Goal: Navigation & Orientation: Find specific page/section

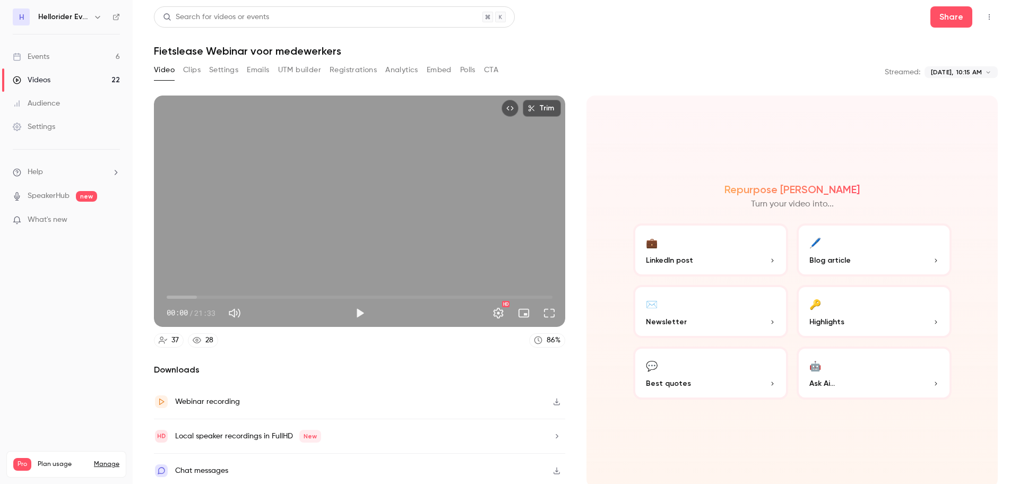
click at [247, 30] on header "Search for videos or events Share Fietslease Webinar voor medewerkers" at bounding box center [576, 31] width 844 height 51
click at [233, 20] on div "Search for videos or events" at bounding box center [216, 17] width 106 height 11
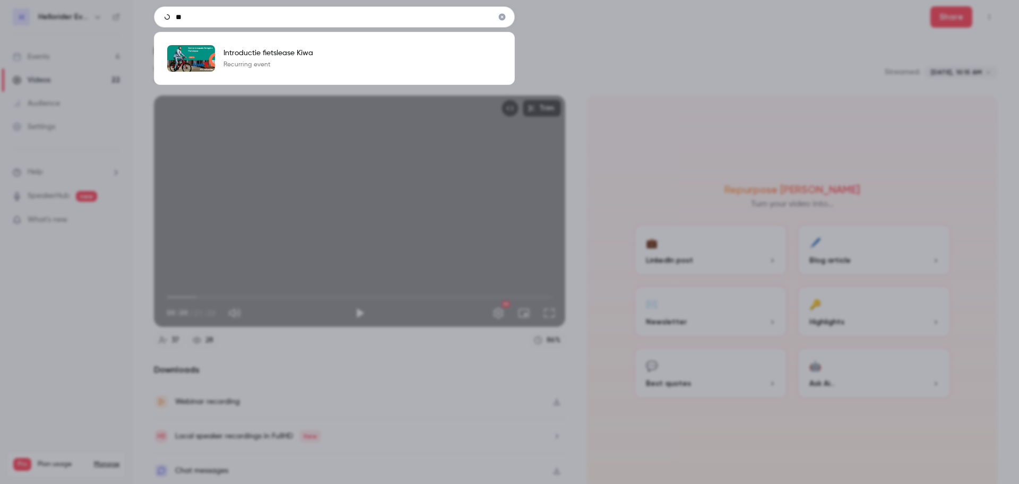
type input "*"
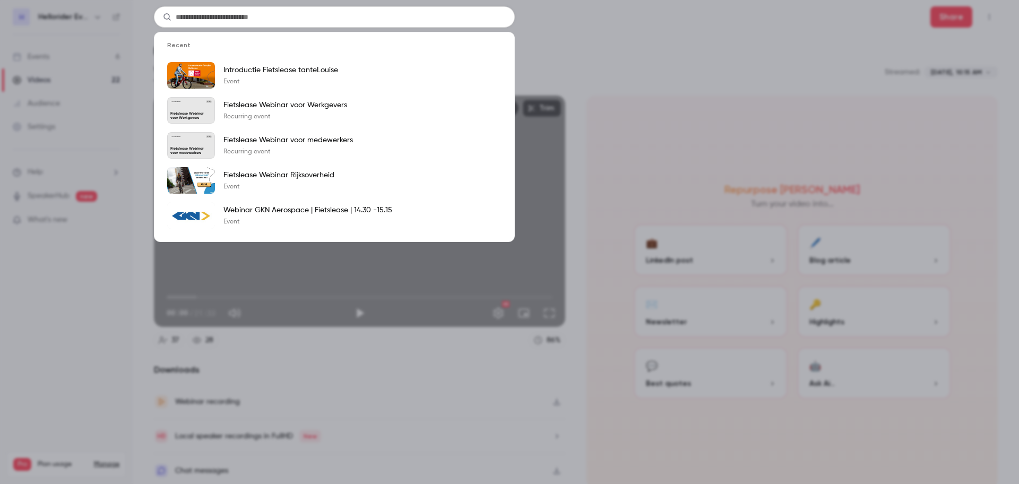
click at [78, 63] on div "Recent Introductie Fietslease tanteLouise Event Hellorider Events [DATE] Fietsl…" at bounding box center [509, 242] width 1019 height 484
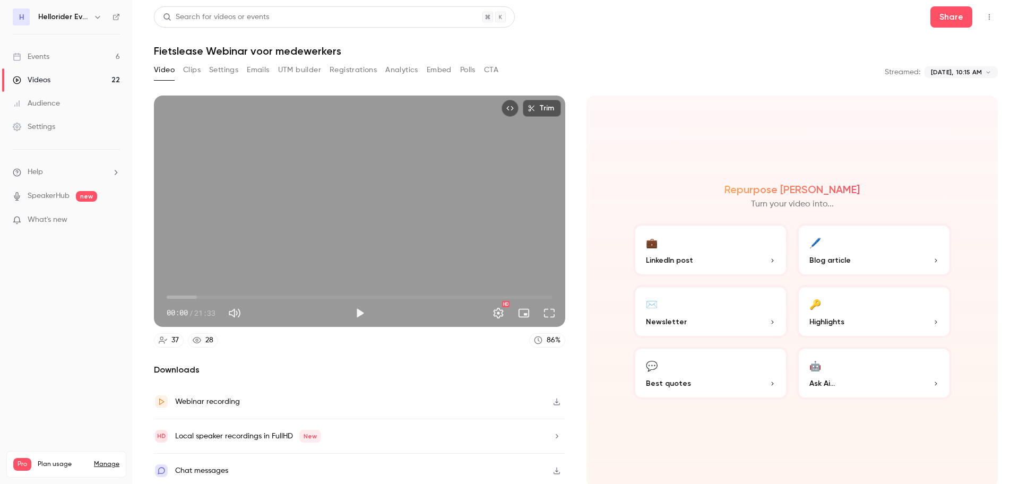
click at [89, 18] on div "Hellorider Events" at bounding box center [71, 17] width 66 height 13
click at [96, 18] on icon "button" at bounding box center [97, 17] width 8 height 8
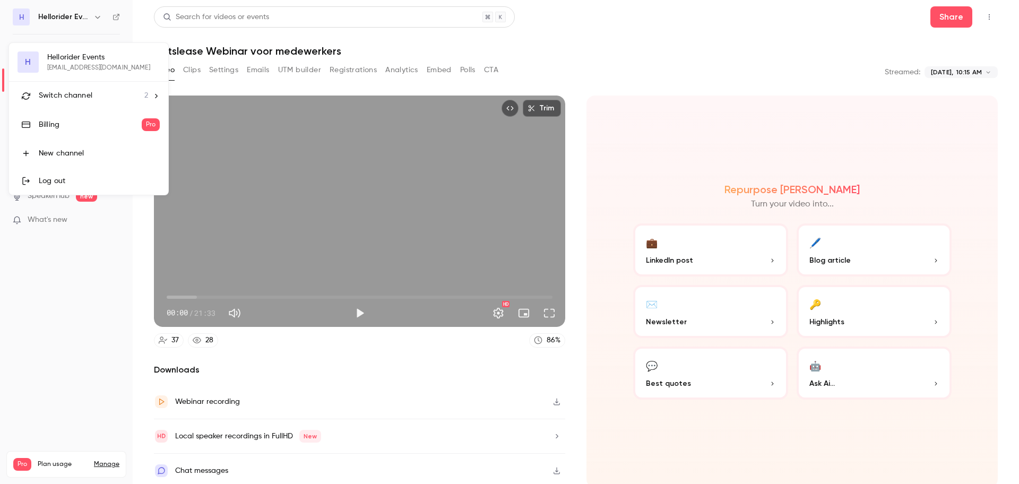
click at [74, 97] on span "Switch channel" at bounding box center [66, 95] width 54 height 11
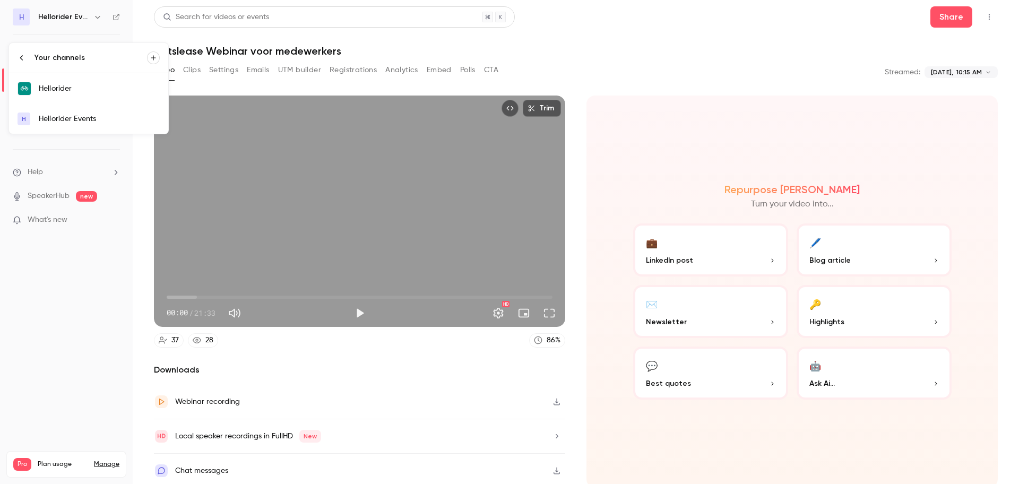
click at [74, 97] on link "Hellorider" at bounding box center [88, 88] width 159 height 31
